Goal: Task Accomplishment & Management: Complete application form

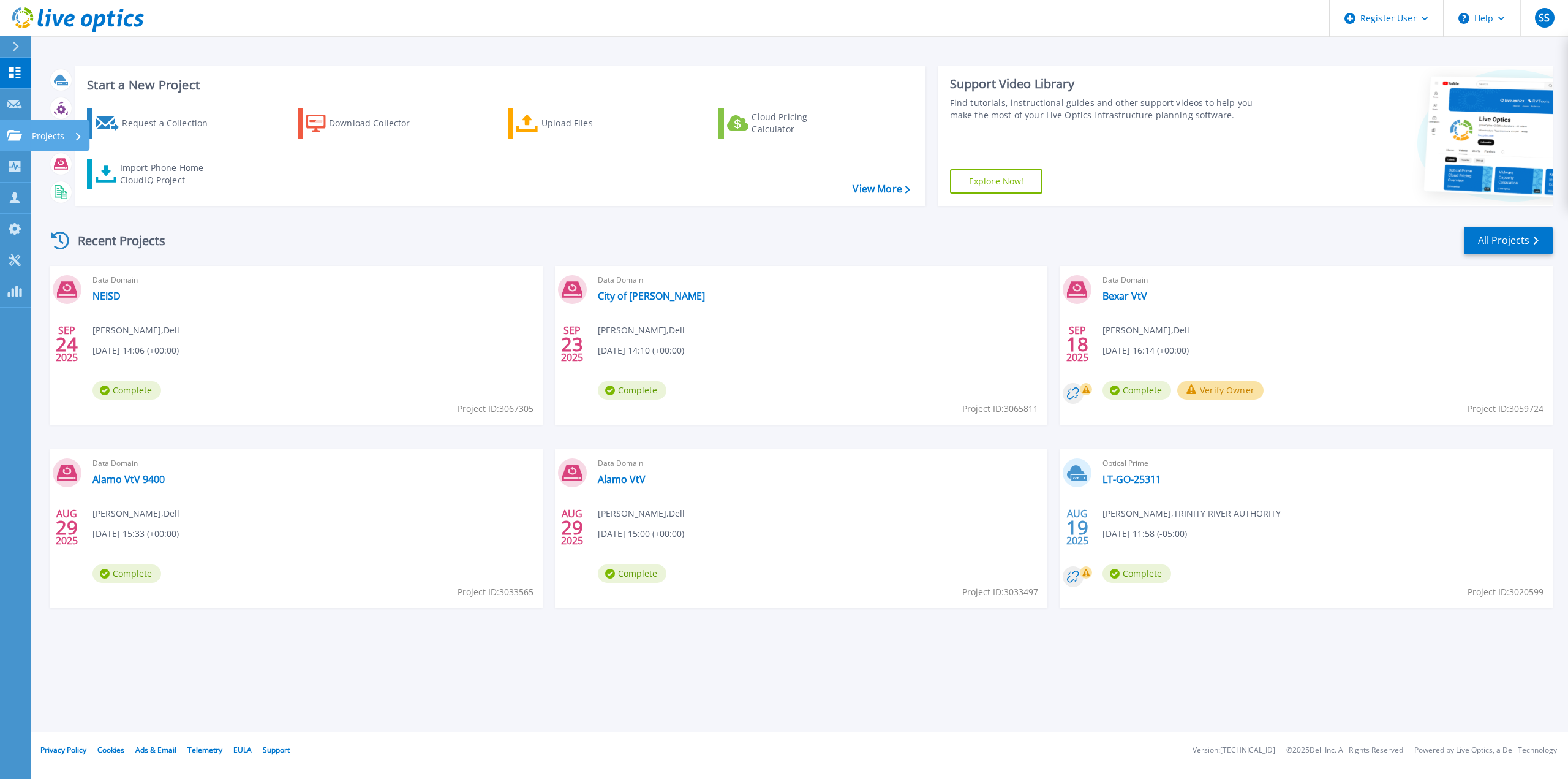
click at [41, 136] on p "Projects" at bounding box center [48, 136] width 32 height 32
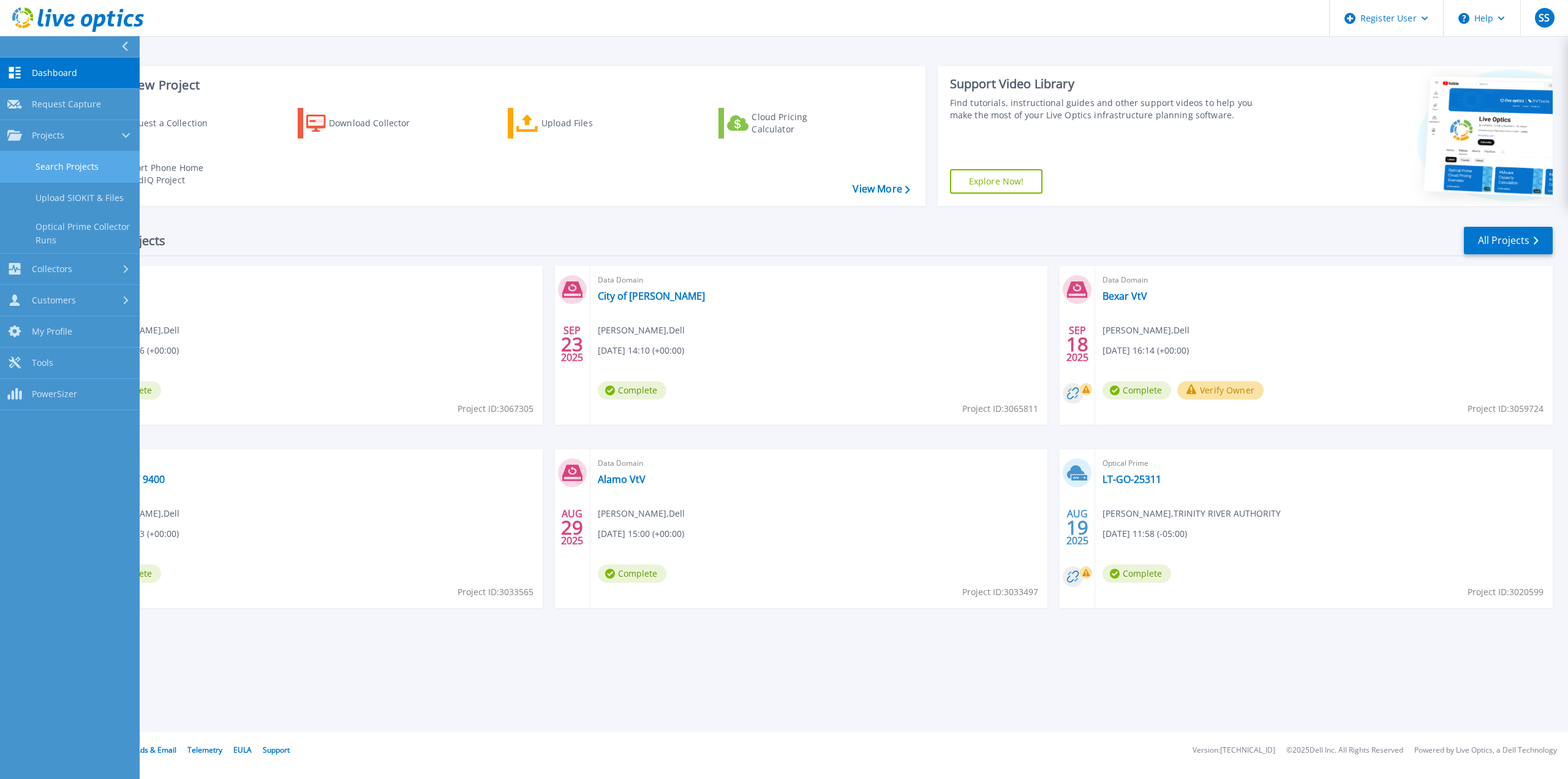
click at [55, 171] on link "Search Projects" at bounding box center [70, 167] width 140 height 31
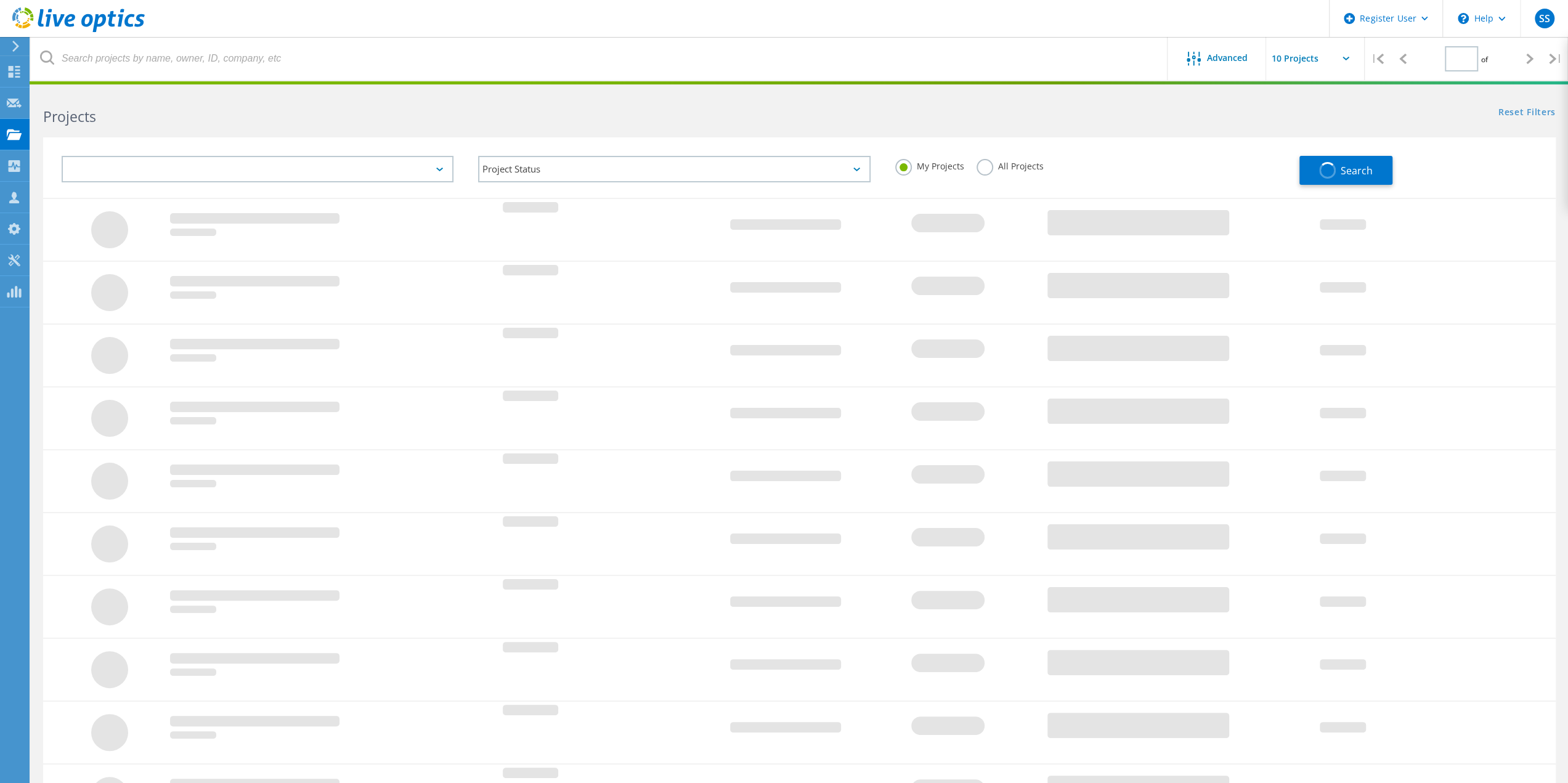
type input "1"
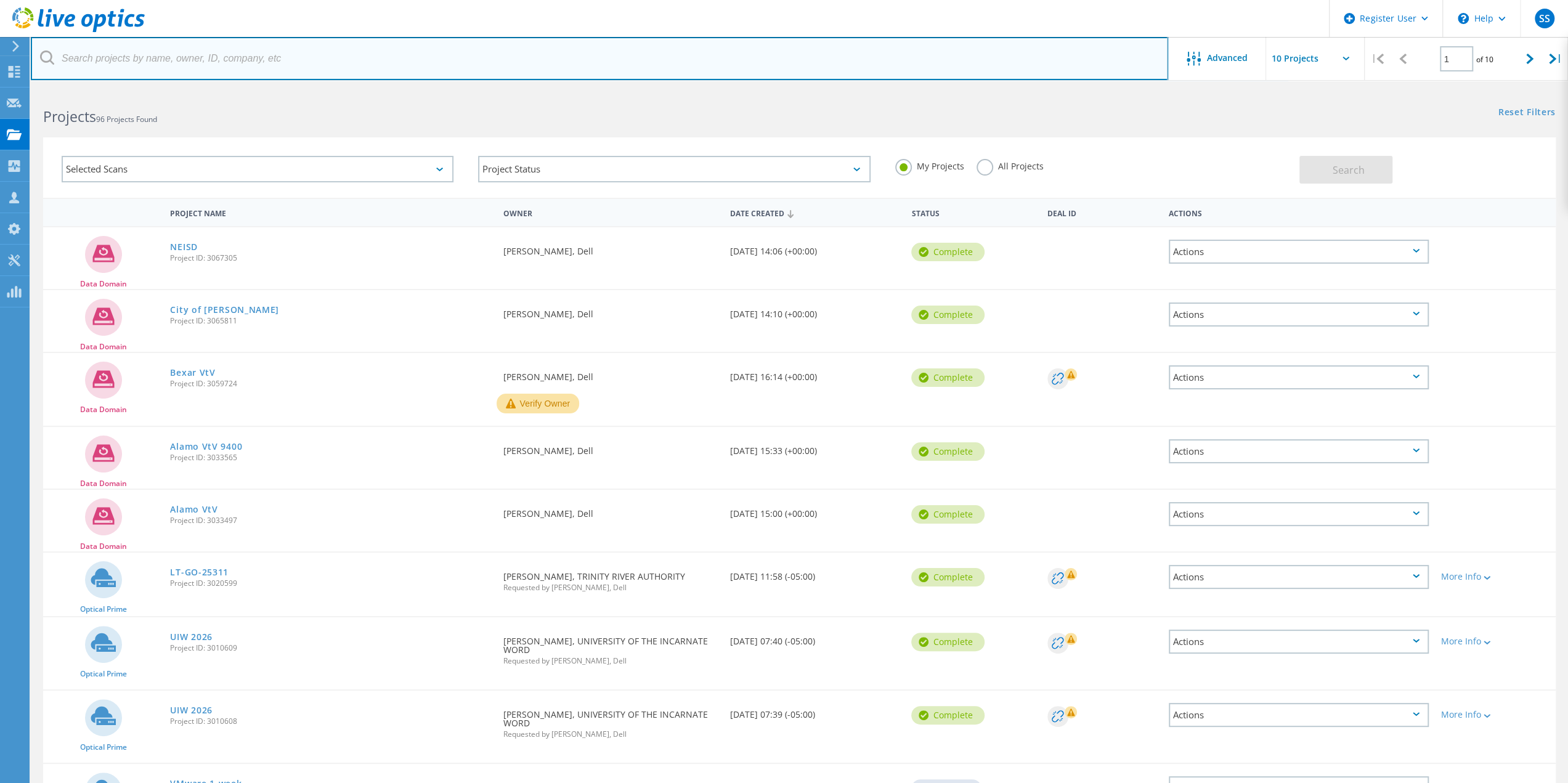
click at [223, 67] on input "text" at bounding box center [599, 58] width 1138 height 43
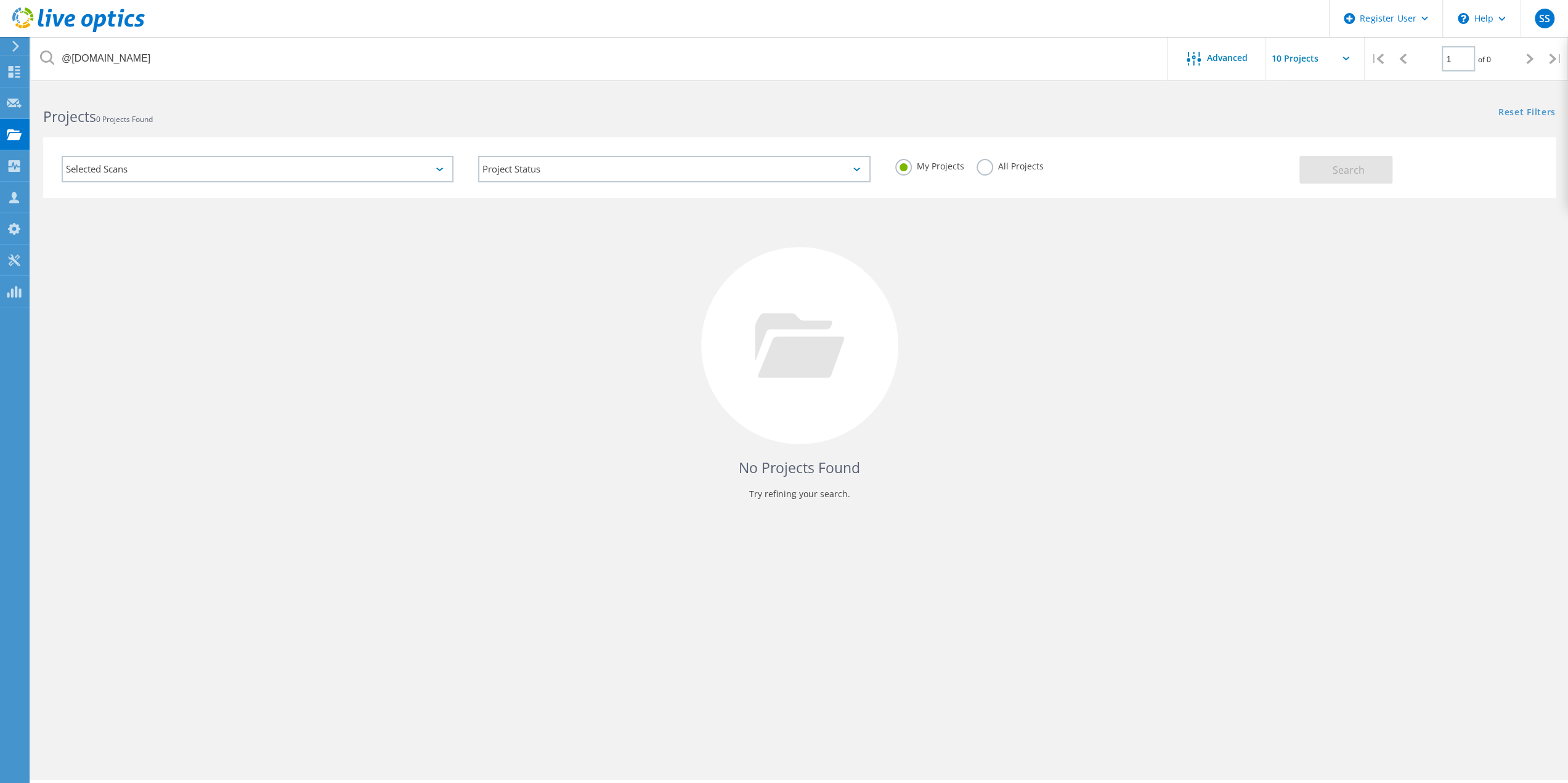
click at [982, 169] on label "All Projects" at bounding box center [1010, 164] width 67 height 12
click at [0, 0] on input "All Projects" at bounding box center [0, 0] width 0 height 0
click at [1367, 166] on button "Search" at bounding box center [1346, 169] width 93 height 28
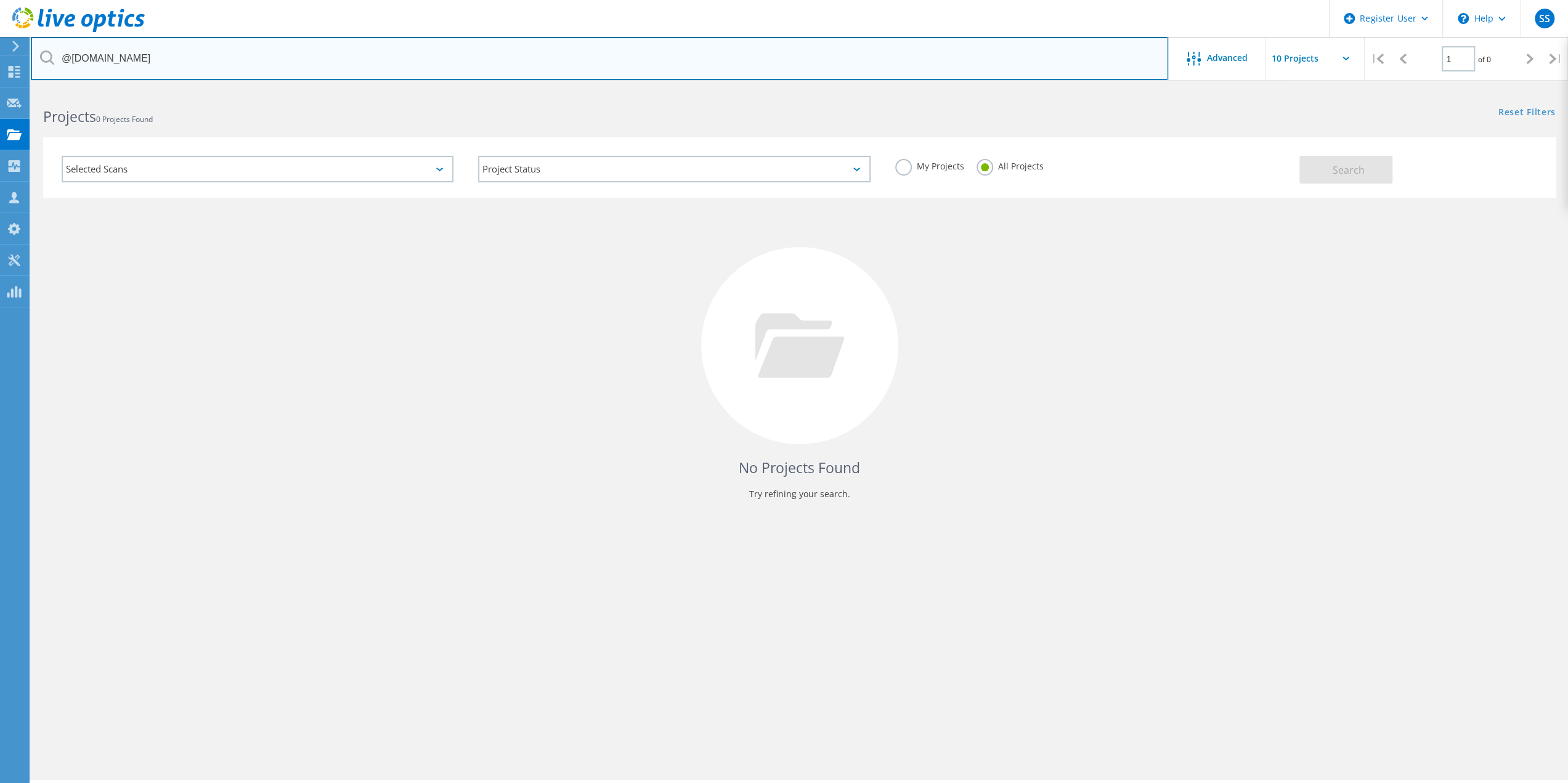
click at [129, 57] on input "@saisd.org" at bounding box center [599, 58] width 1138 height 43
type input "@saisd"
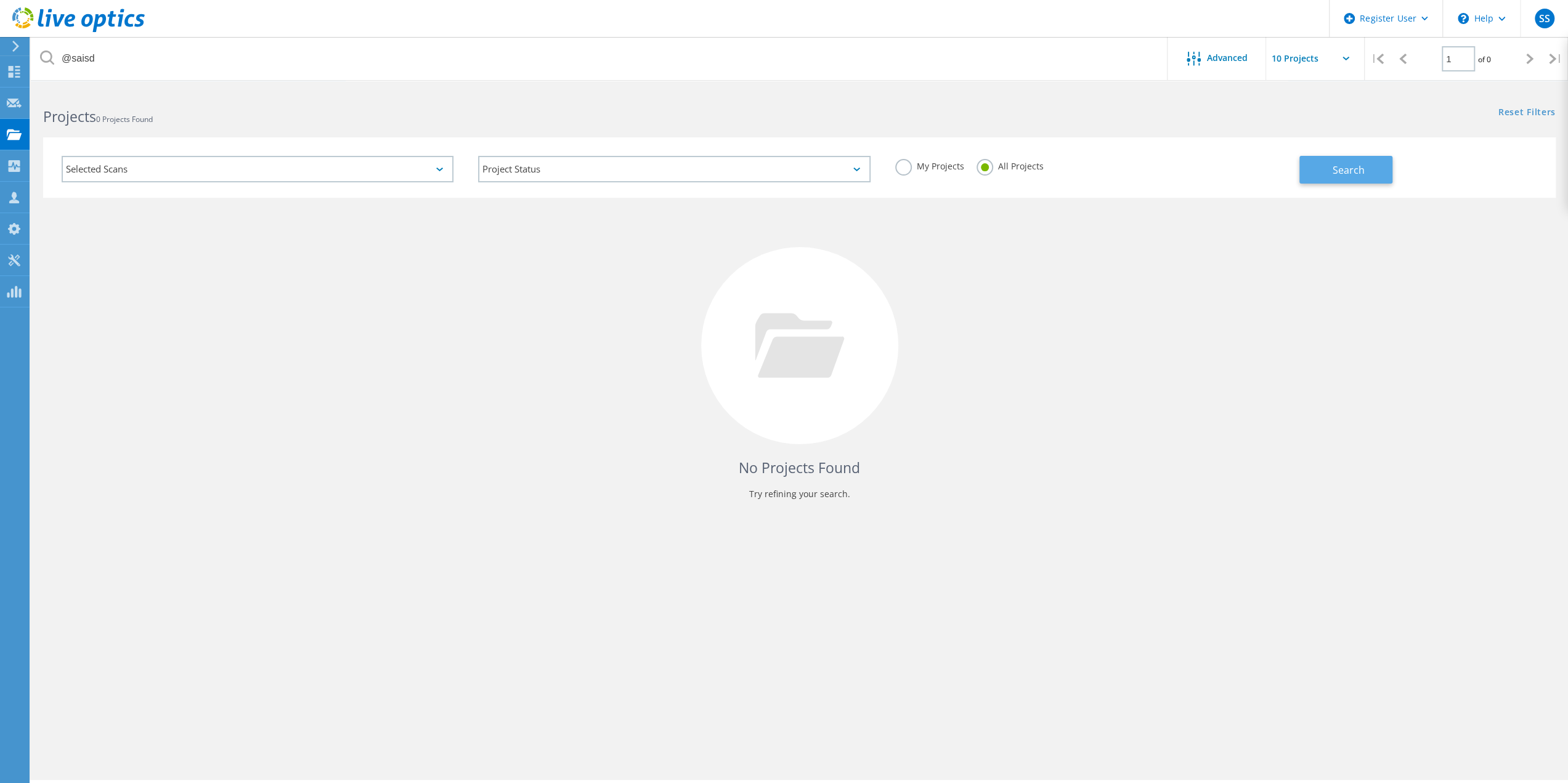
click at [1331, 169] on button "Search" at bounding box center [1346, 169] width 93 height 28
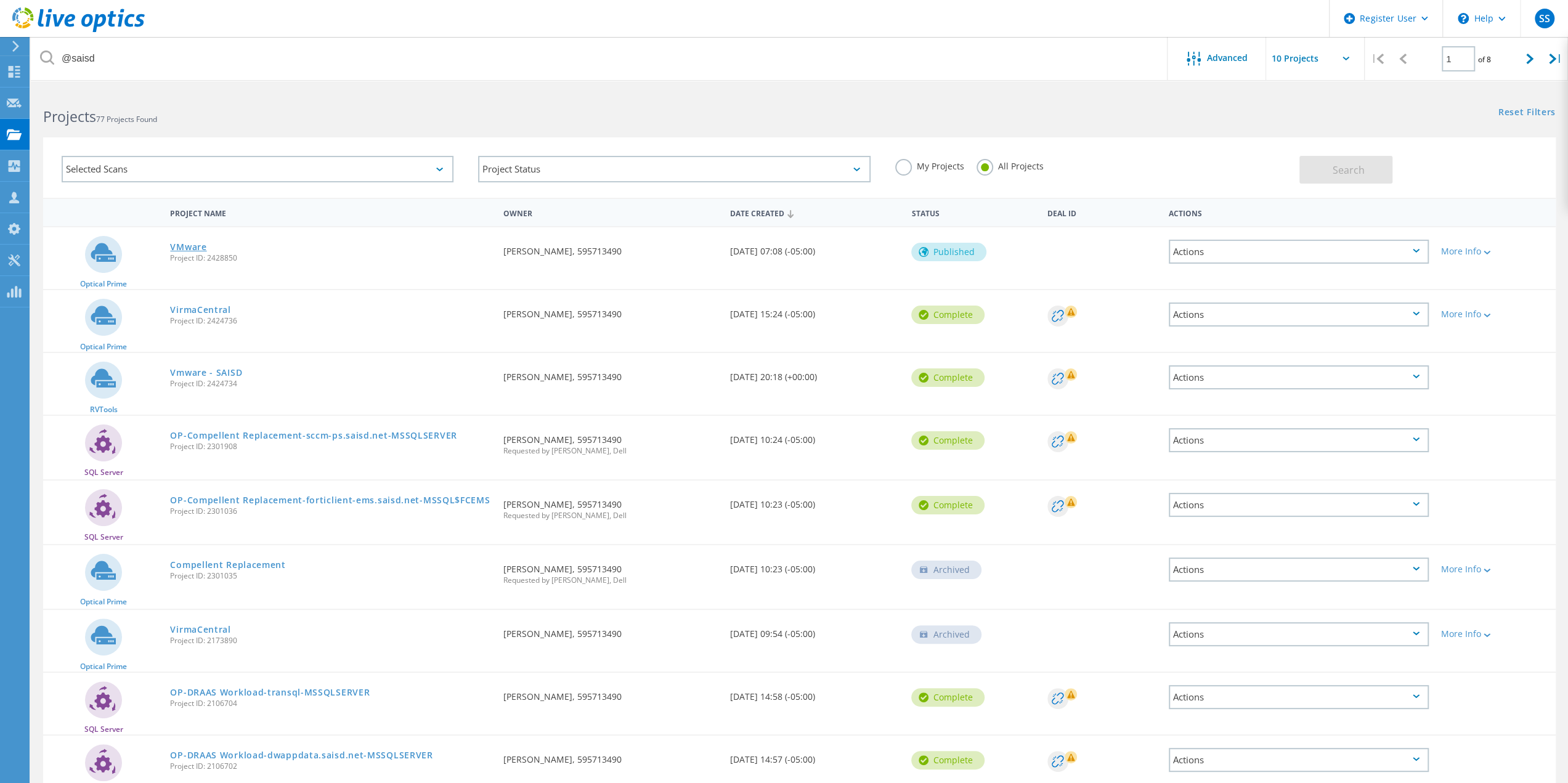
click at [184, 245] on link "VMware" at bounding box center [188, 247] width 36 height 9
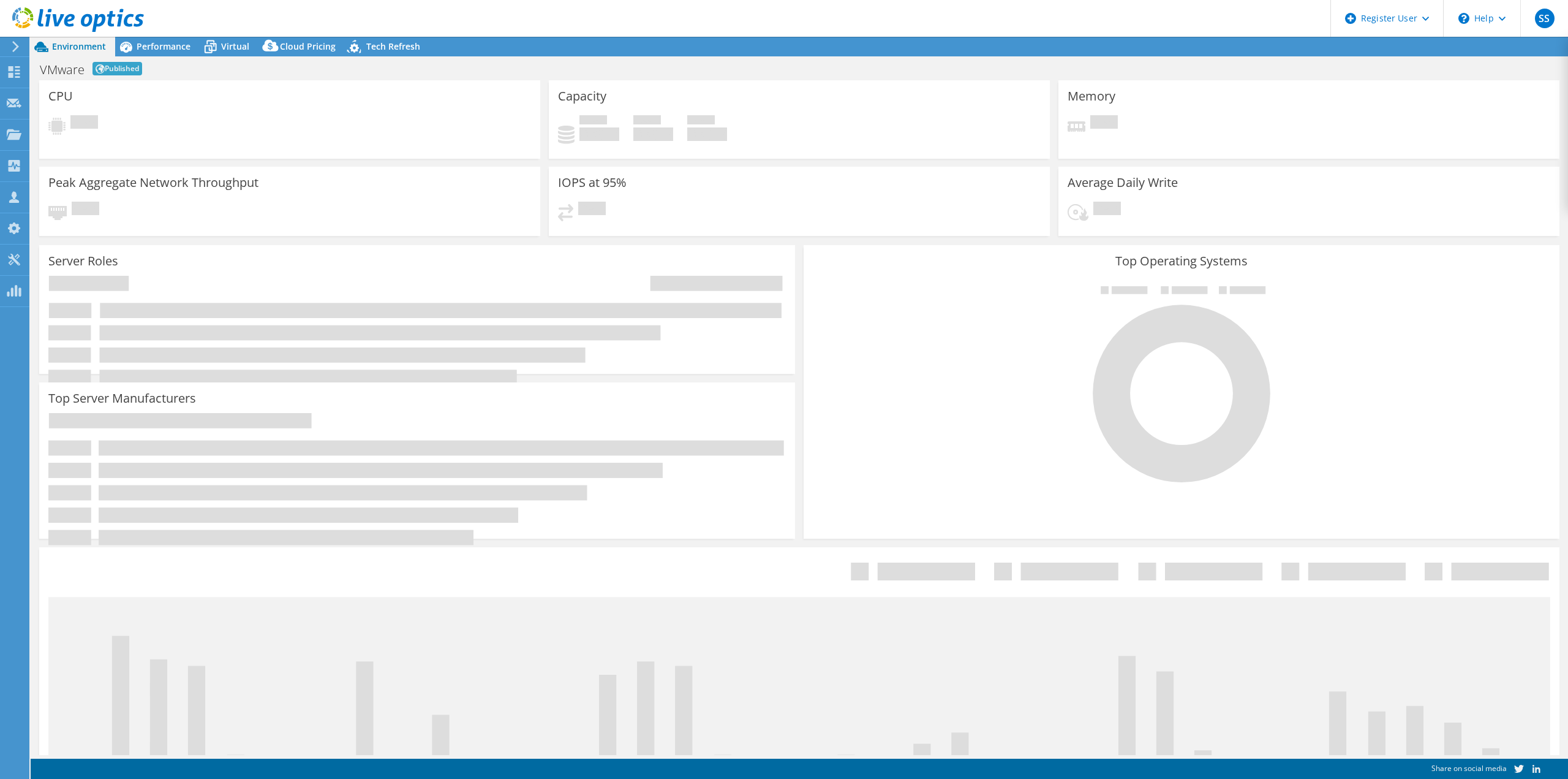
select select "USD"
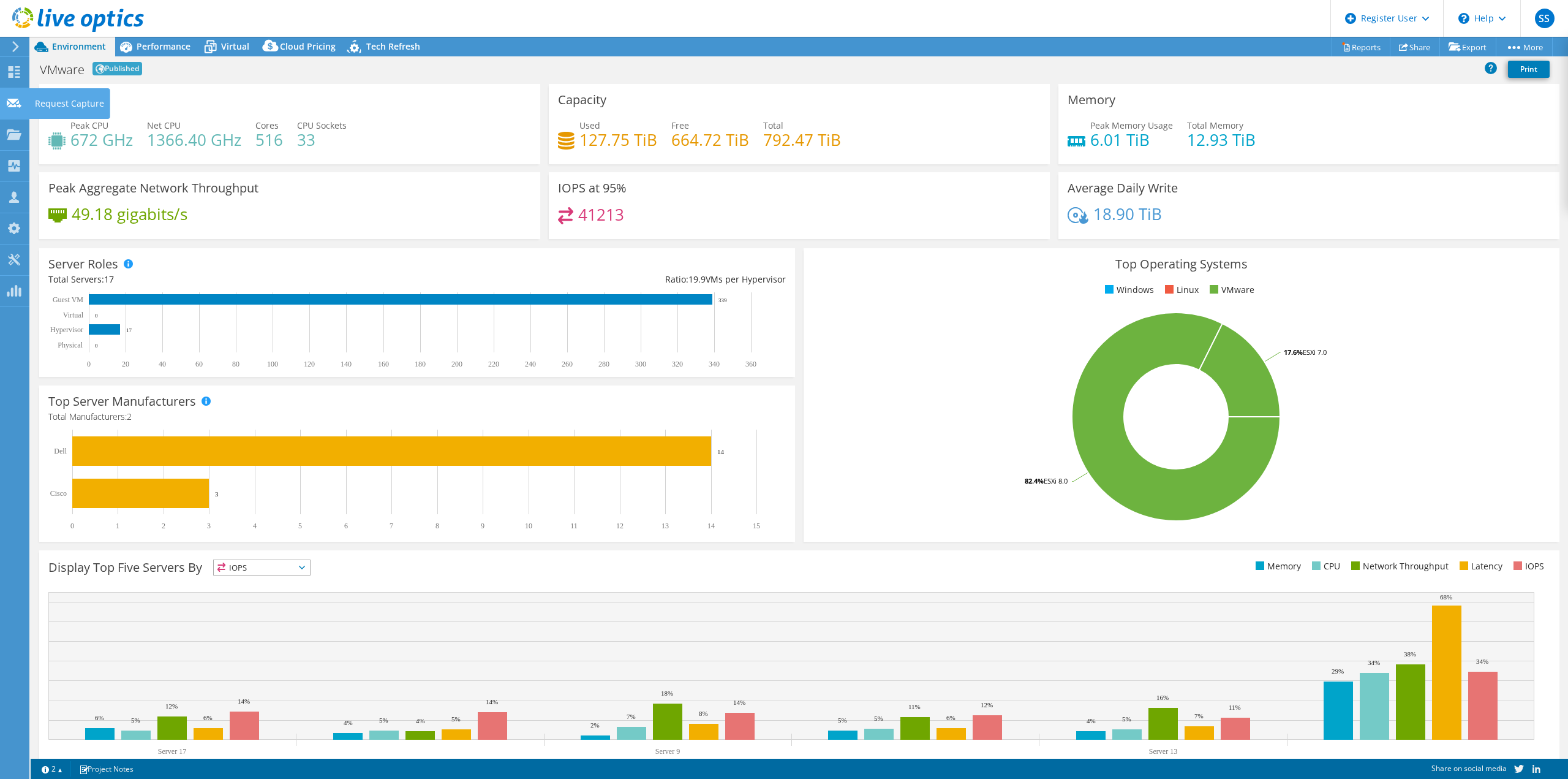
click at [18, 105] on use at bounding box center [14, 103] width 15 height 9
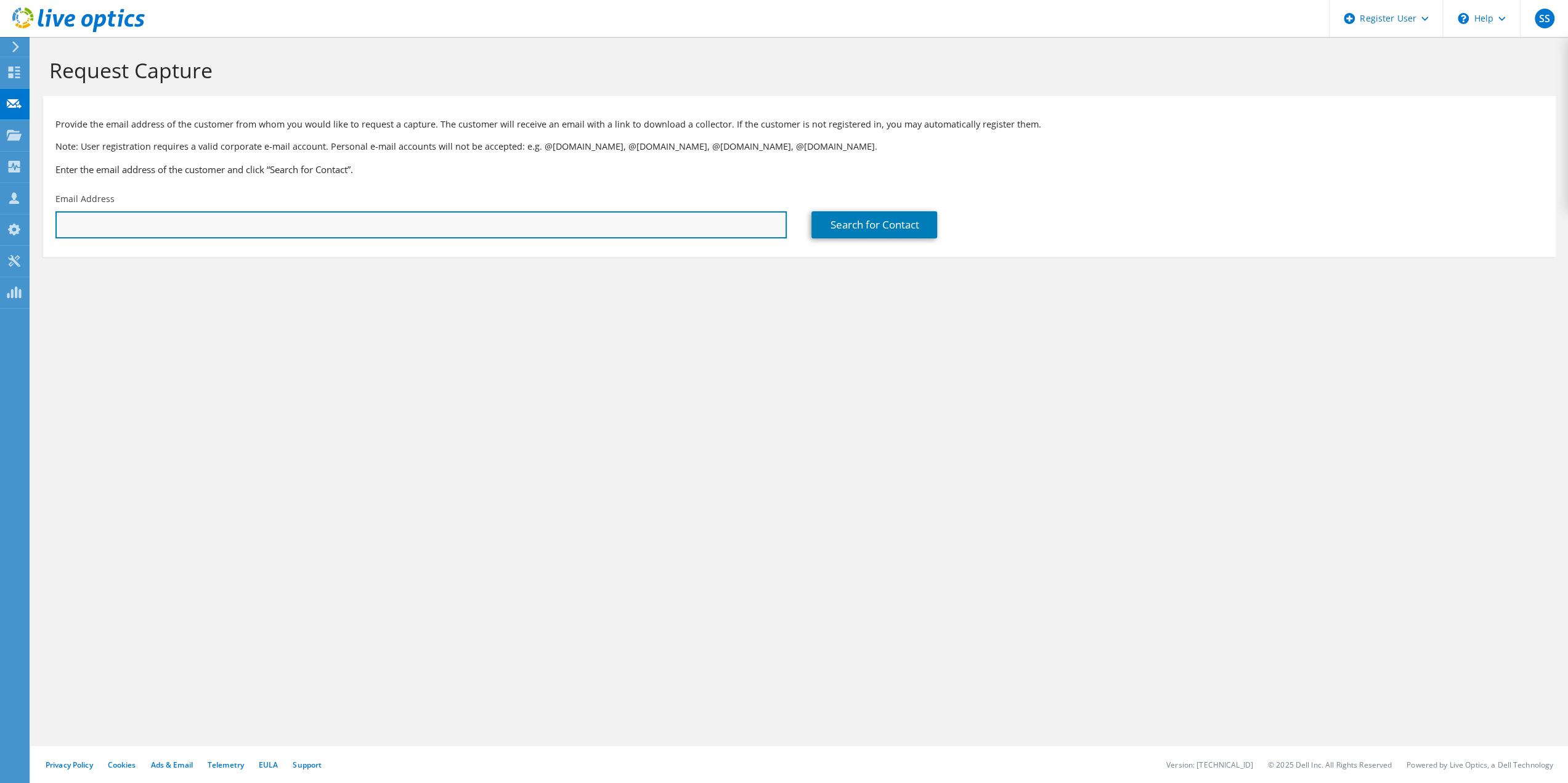
click at [169, 235] on input "text" at bounding box center [422, 225] width 732 height 27
click at [122, 232] on input "fred.houy" at bounding box center [422, 225] width 732 height 27
type input "fhouy@saisd.net"
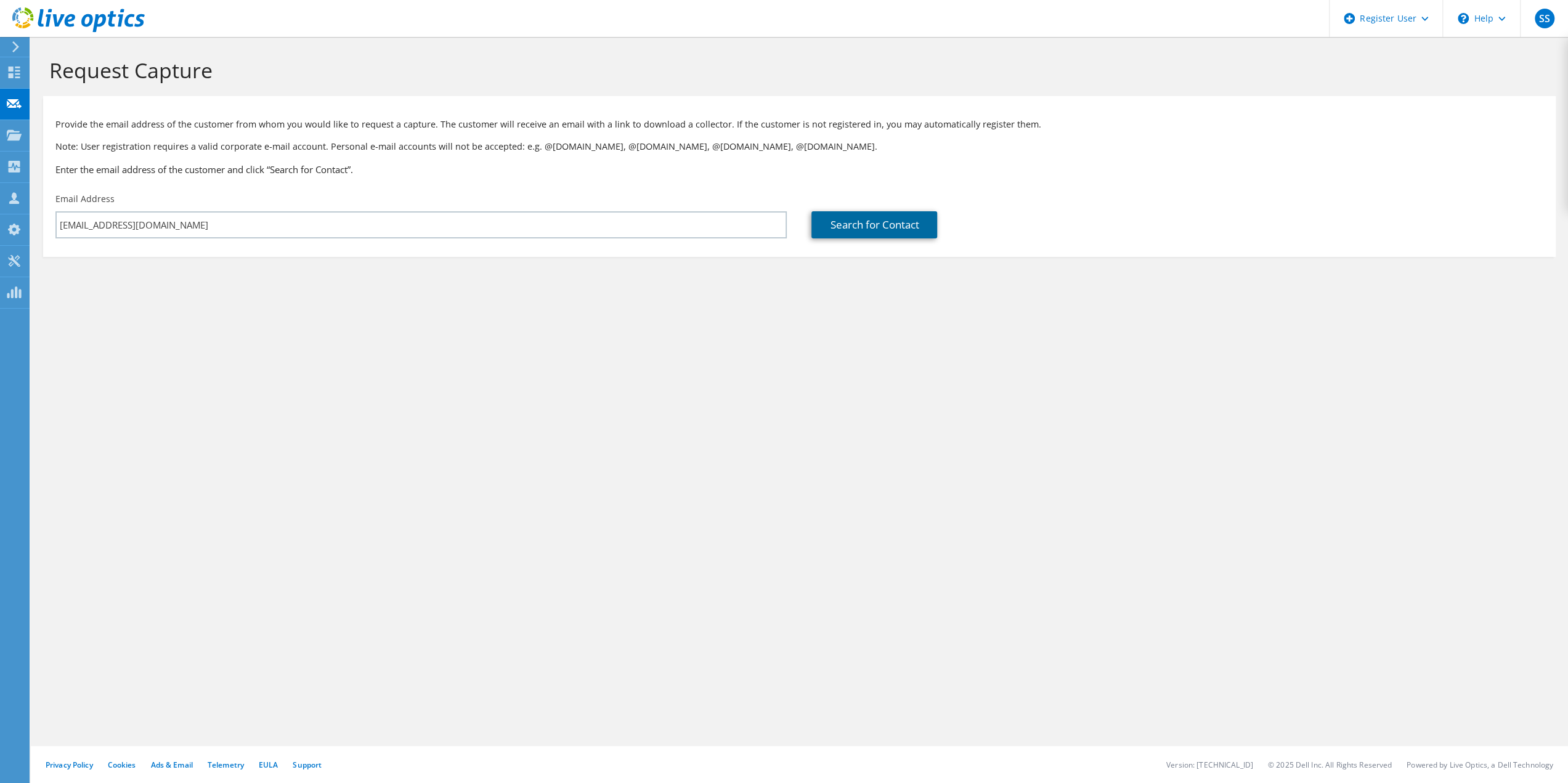
click at [864, 219] on link "Search for Contact" at bounding box center [874, 225] width 126 height 27
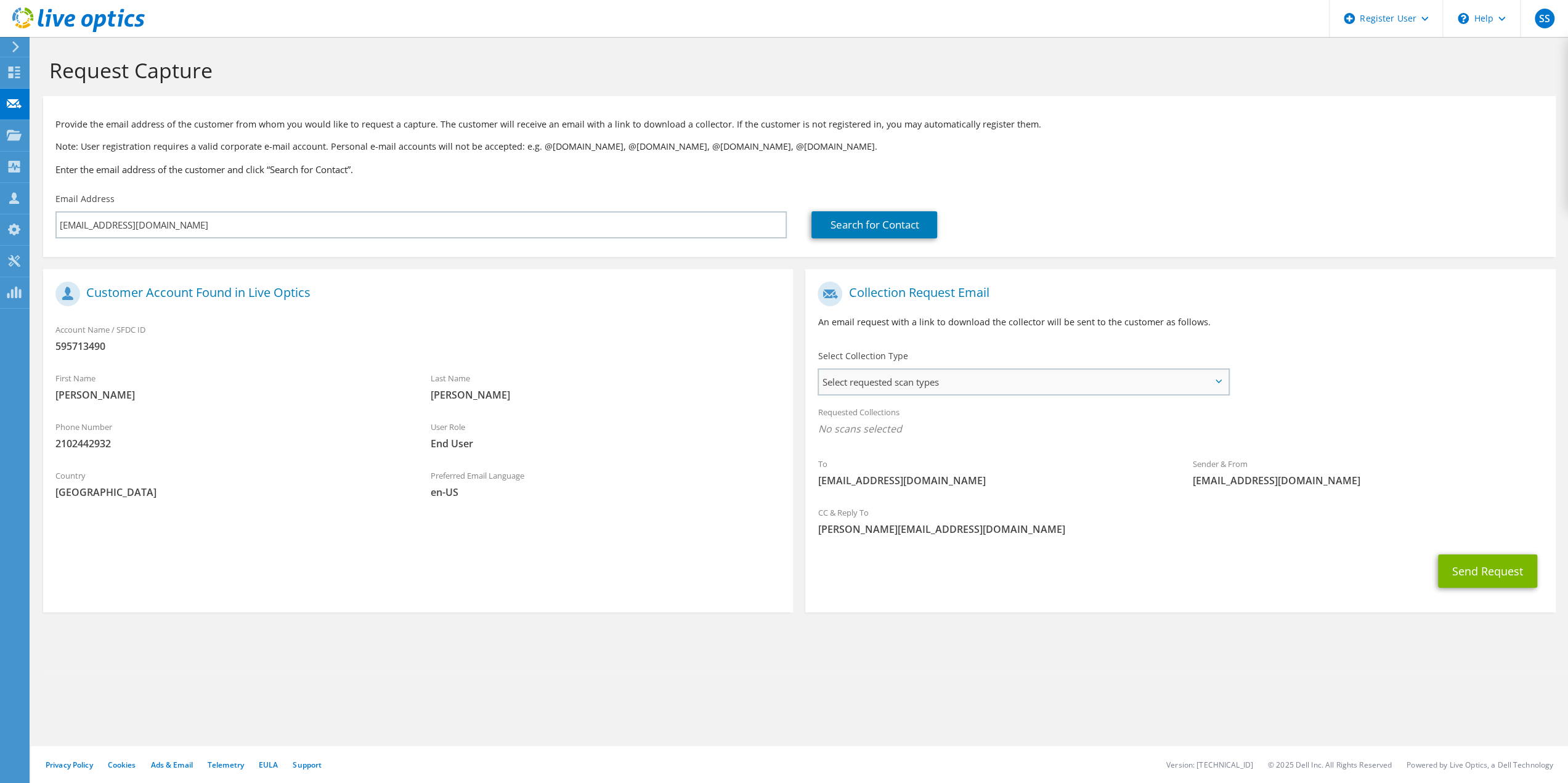
click at [968, 378] on span "Select requested scan types" at bounding box center [1023, 382] width 409 height 24
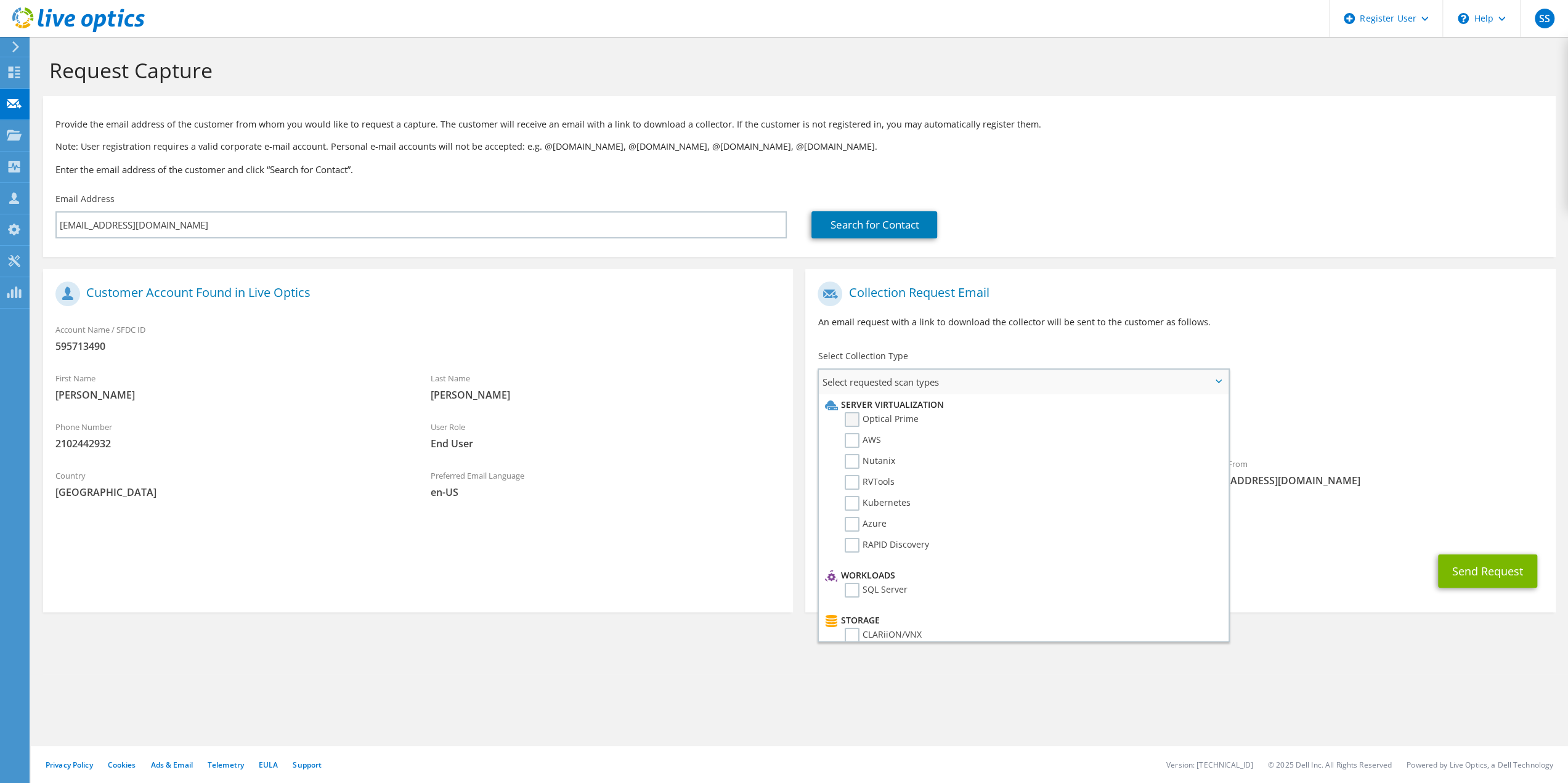
click at [853, 419] on label "Optical Prime" at bounding box center [881, 419] width 74 height 15
click at [0, 0] on input "Optical Prime" at bounding box center [0, 0] width 0 height 0
click at [1312, 315] on p "An email request with a link to download the collector will be sent to the cust…" at bounding box center [1180, 322] width 725 height 14
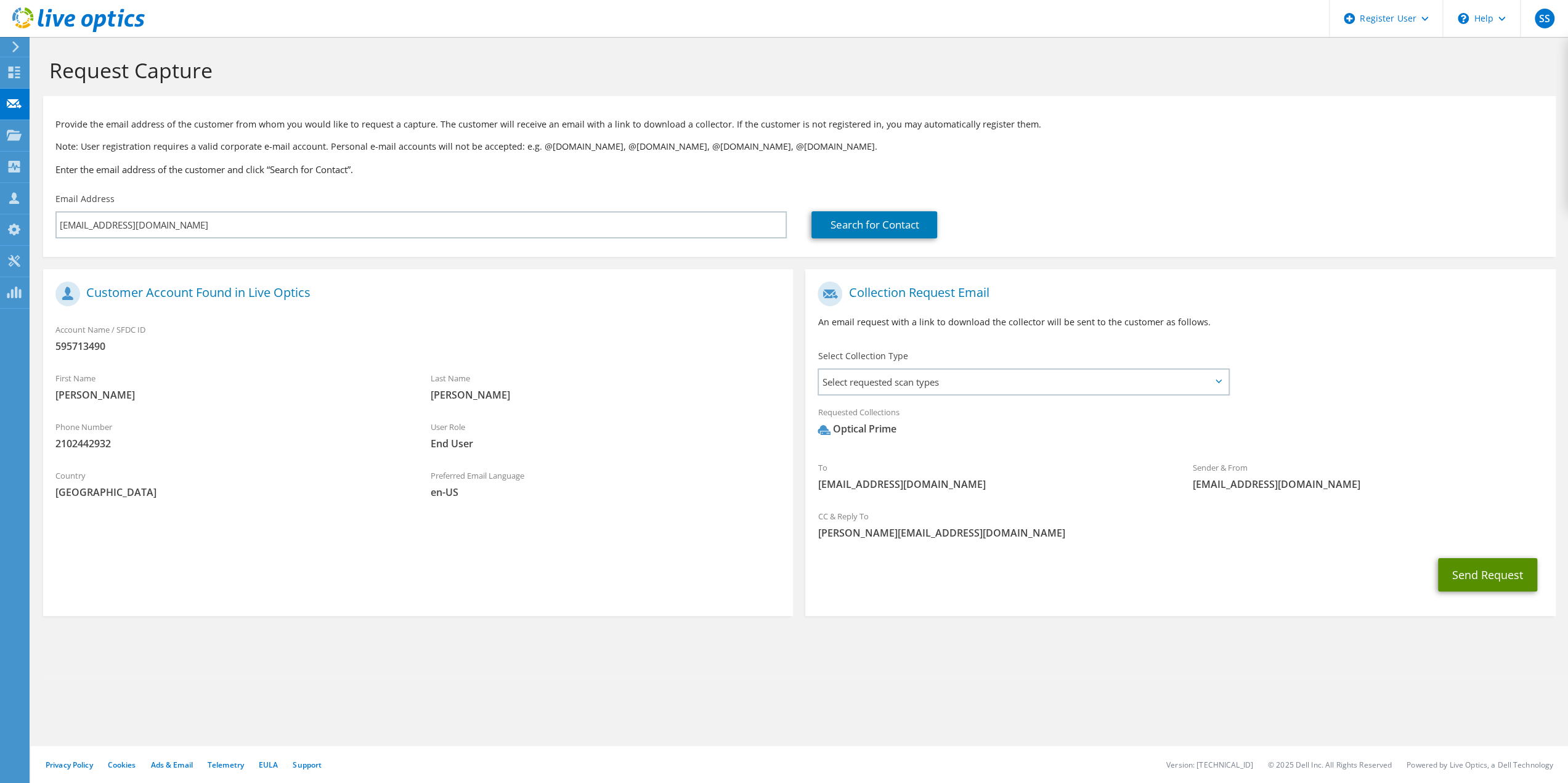
click at [1485, 583] on button "Send Request" at bounding box center [1488, 574] width 99 height 33
